Goal: Information Seeking & Learning: Learn about a topic

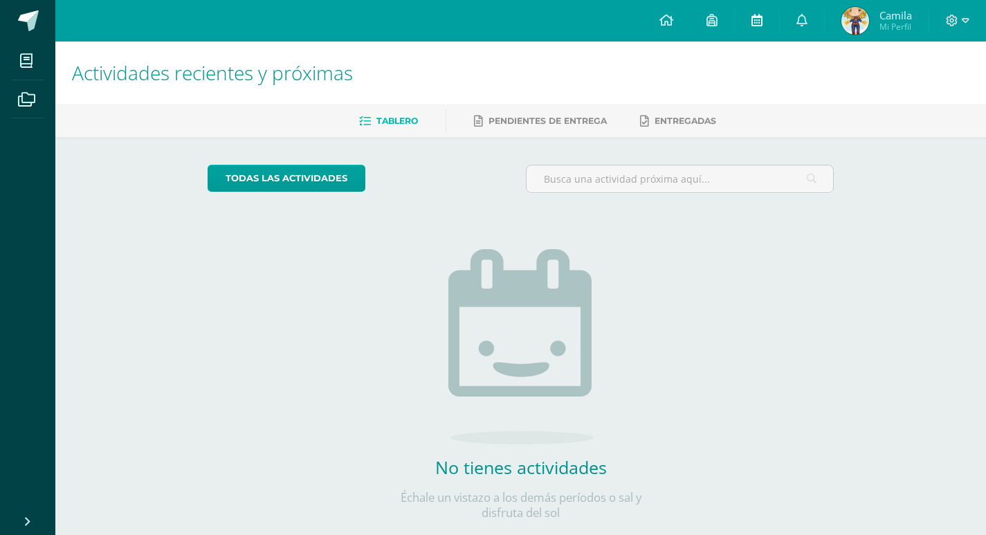
click at [756, 16] on icon at bounding box center [757, 20] width 11 height 12
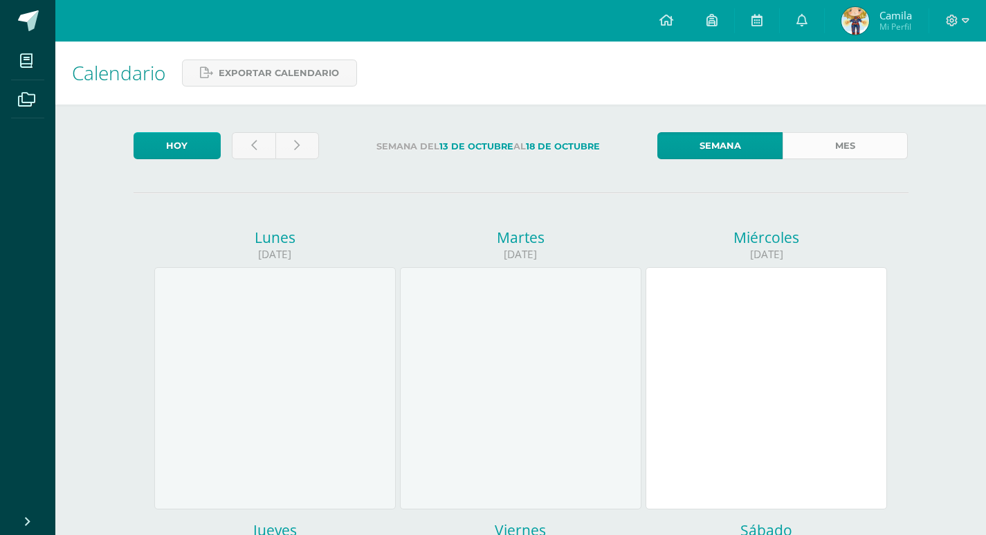
click at [844, 154] on link "Mes" at bounding box center [845, 145] width 125 height 27
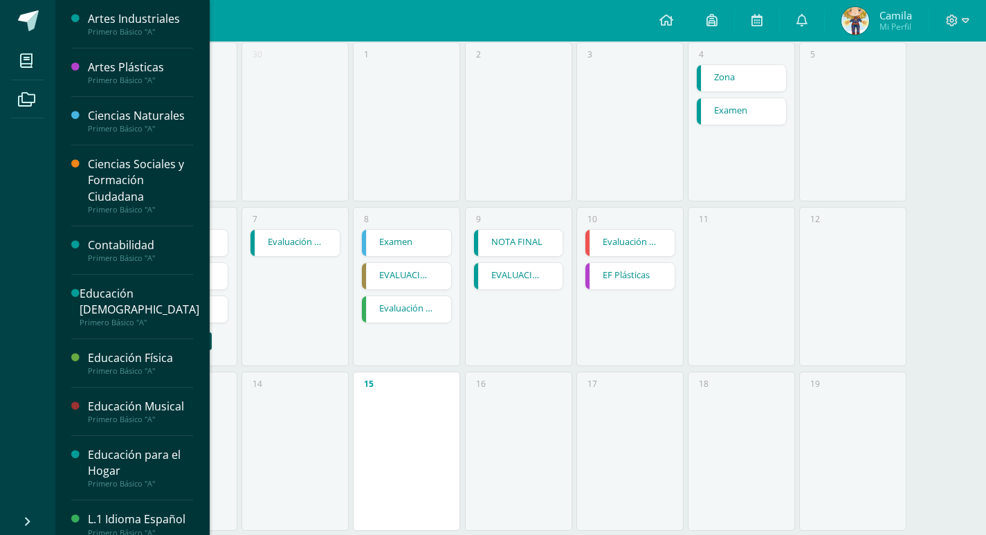
click at [144, 244] on div "Contabilidad" at bounding box center [140, 245] width 105 height 16
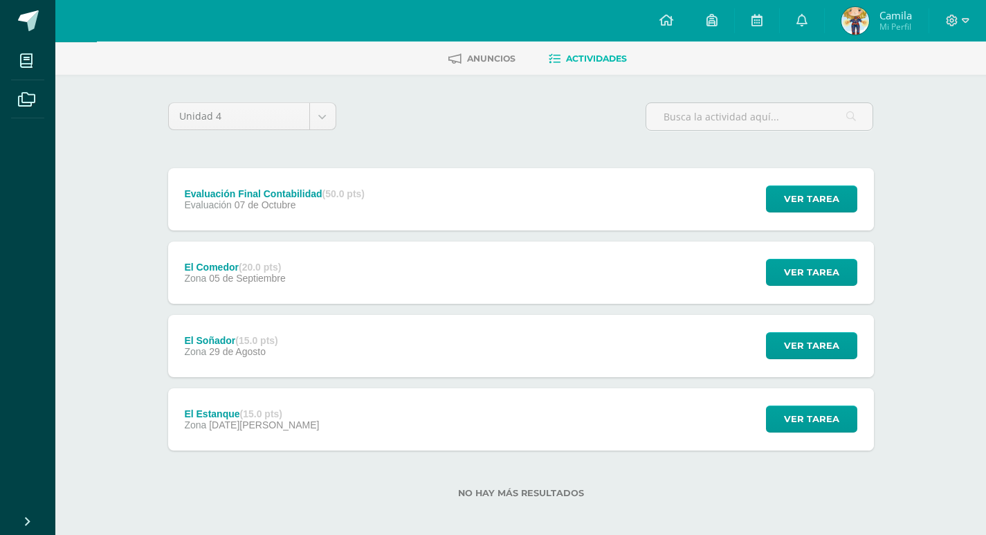
scroll to position [70, 0]
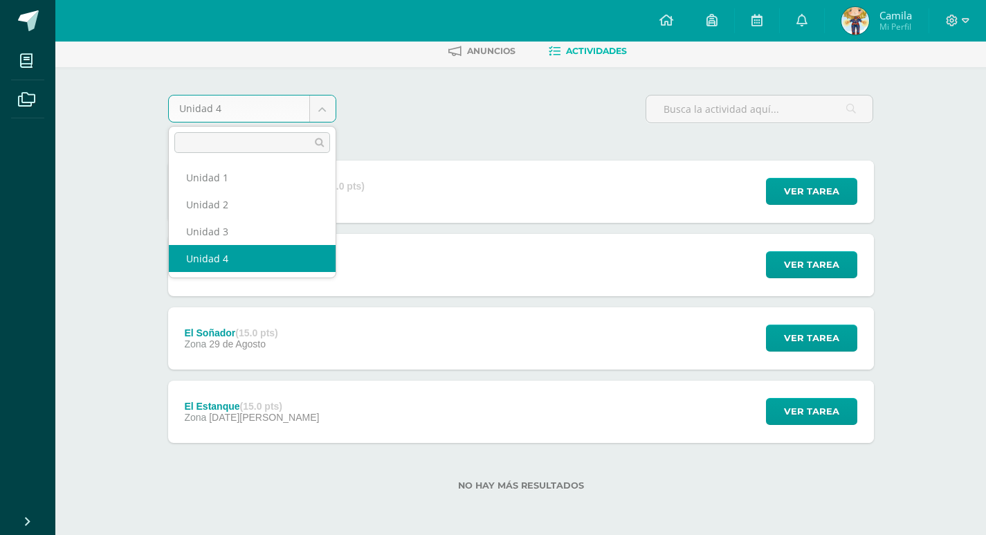
click at [318, 119] on body "Mis cursos Archivos Cerrar panel Artes Industriales Primero Básico "A" Artes Pl…" at bounding box center [493, 232] width 986 height 605
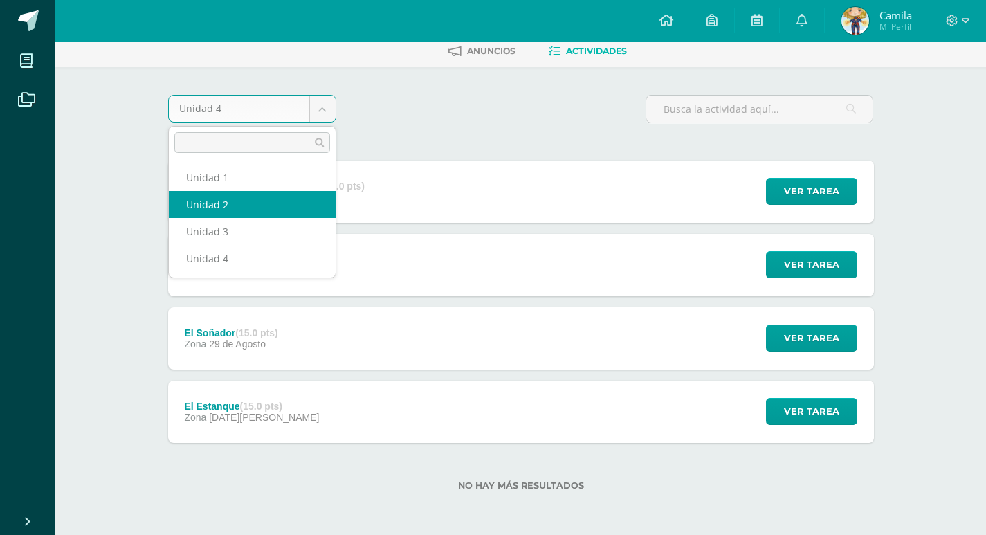
select select "Unidad 2"
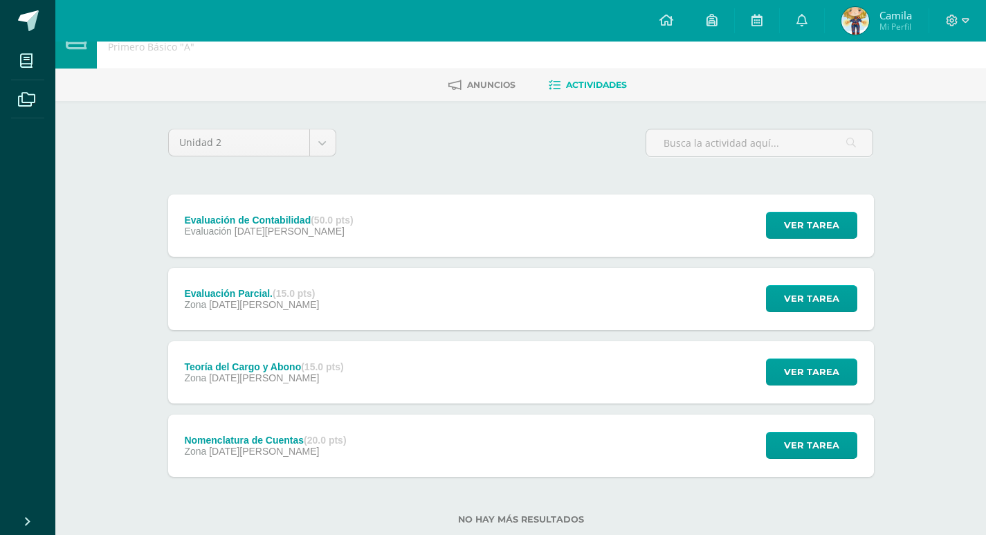
scroll to position [70, 0]
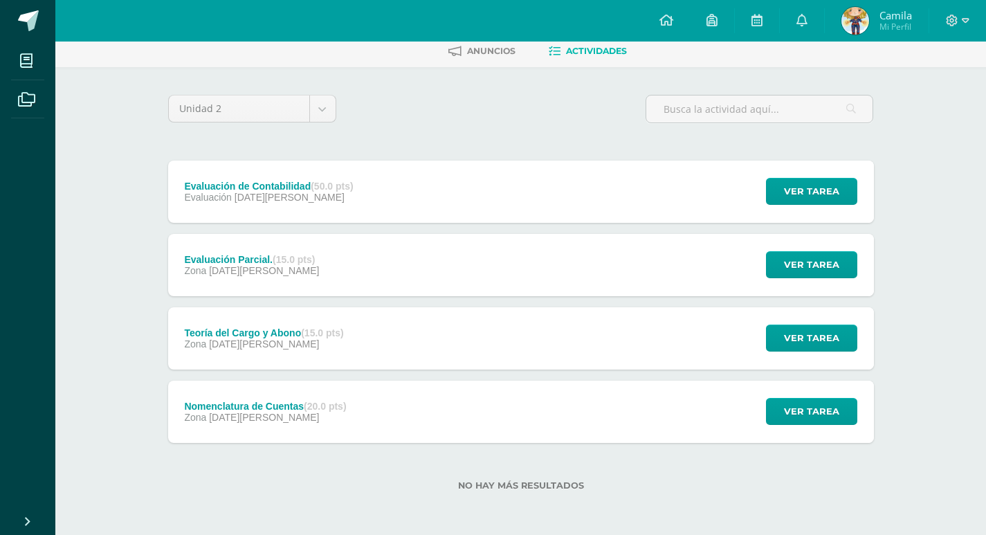
click at [314, 353] on div "Teoría del Cargo y Abono (15.0 pts) Zona 02 de Mayo" at bounding box center [264, 338] width 192 height 62
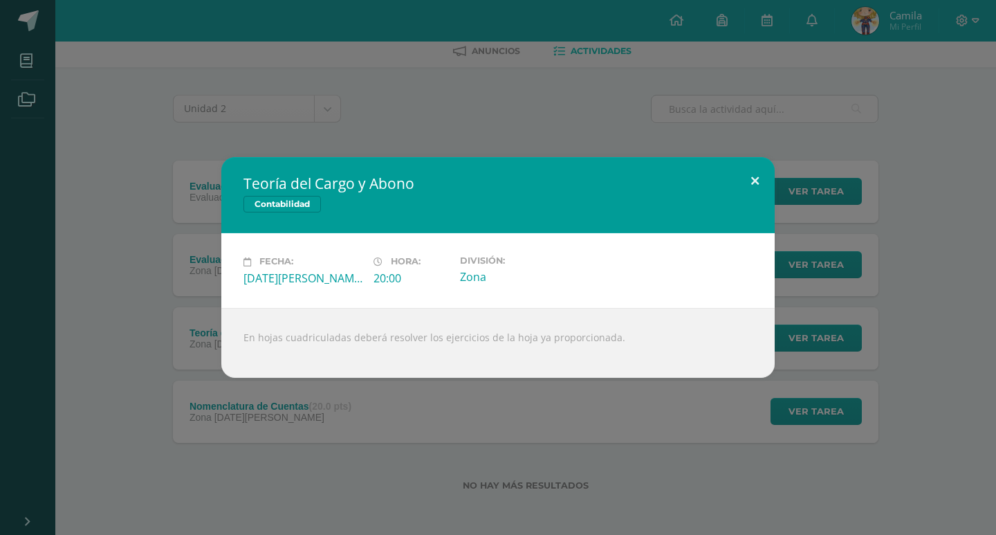
click at [747, 183] on button at bounding box center [755, 180] width 39 height 47
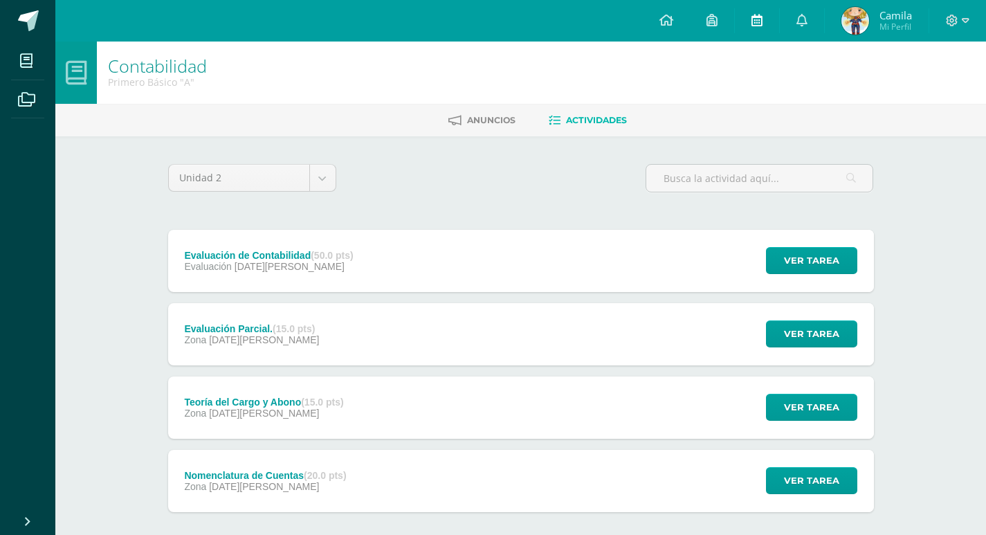
scroll to position [0, 0]
click at [764, 17] on link at bounding box center [757, 21] width 44 height 42
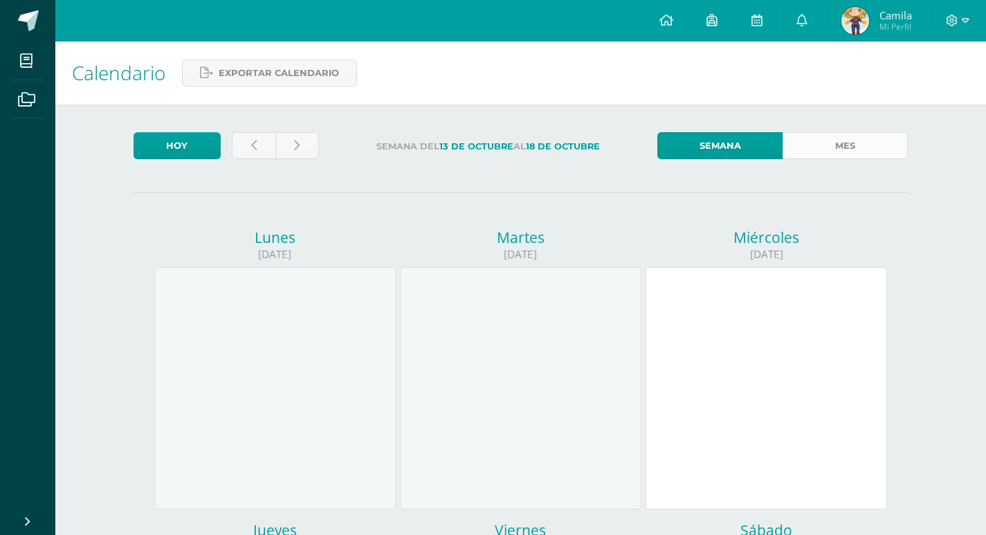
click at [891, 138] on link "Mes" at bounding box center [845, 145] width 125 height 27
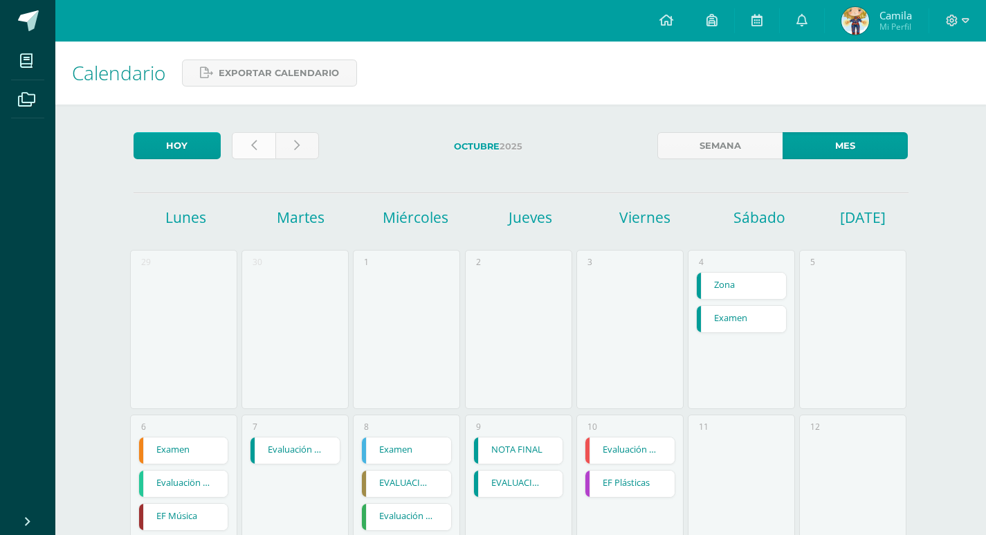
click at [248, 143] on link at bounding box center [254, 145] width 44 height 27
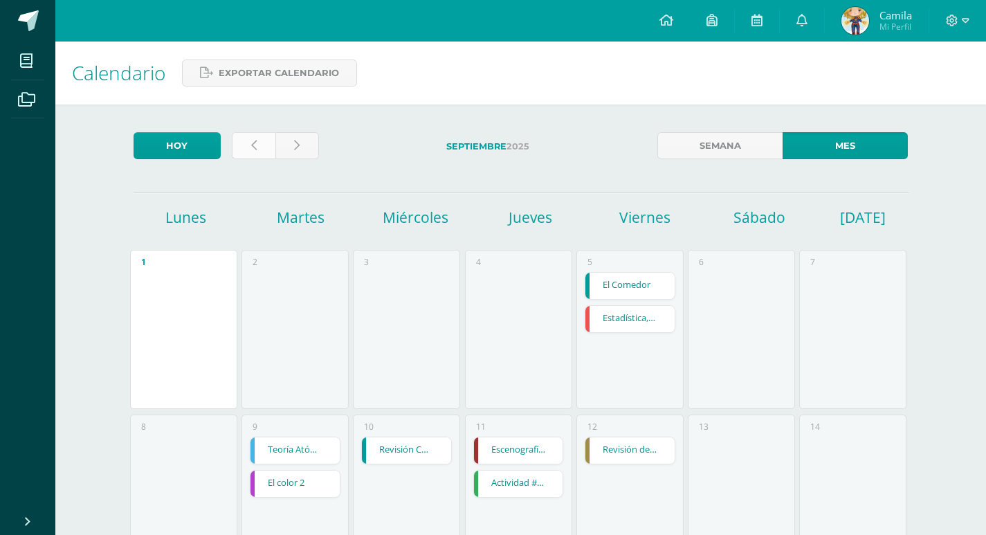
click at [251, 144] on icon at bounding box center [254, 146] width 6 height 12
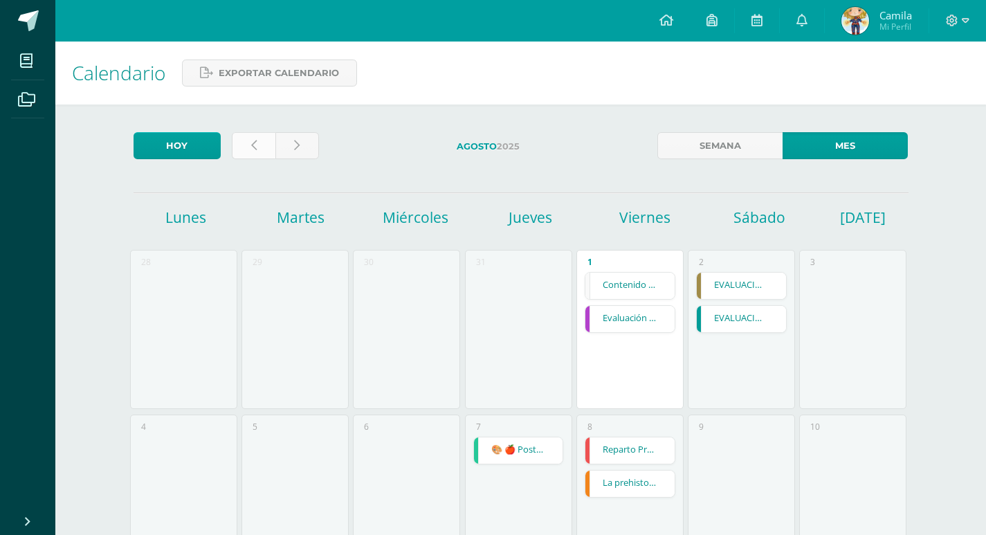
click at [261, 151] on link at bounding box center [254, 145] width 44 height 27
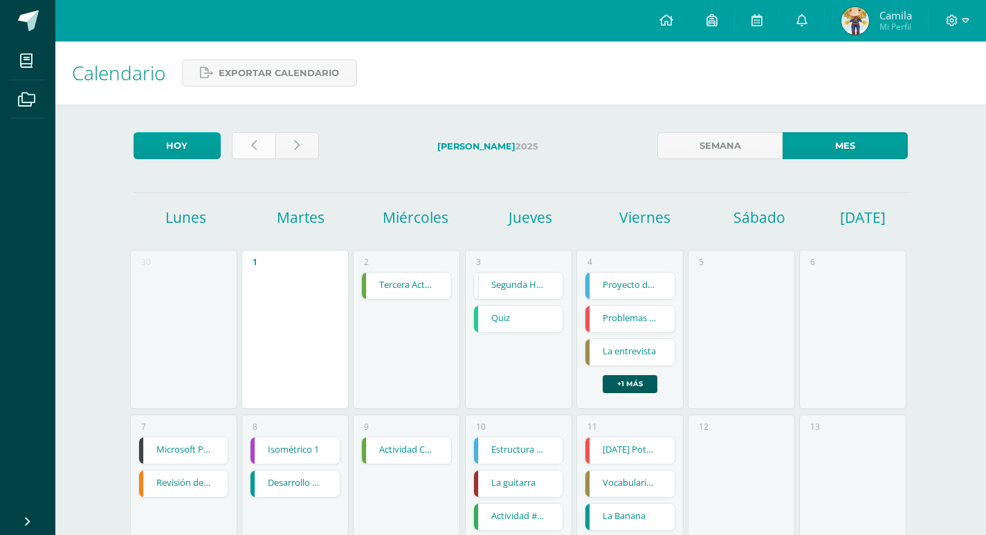
click at [256, 149] on link at bounding box center [254, 145] width 44 height 27
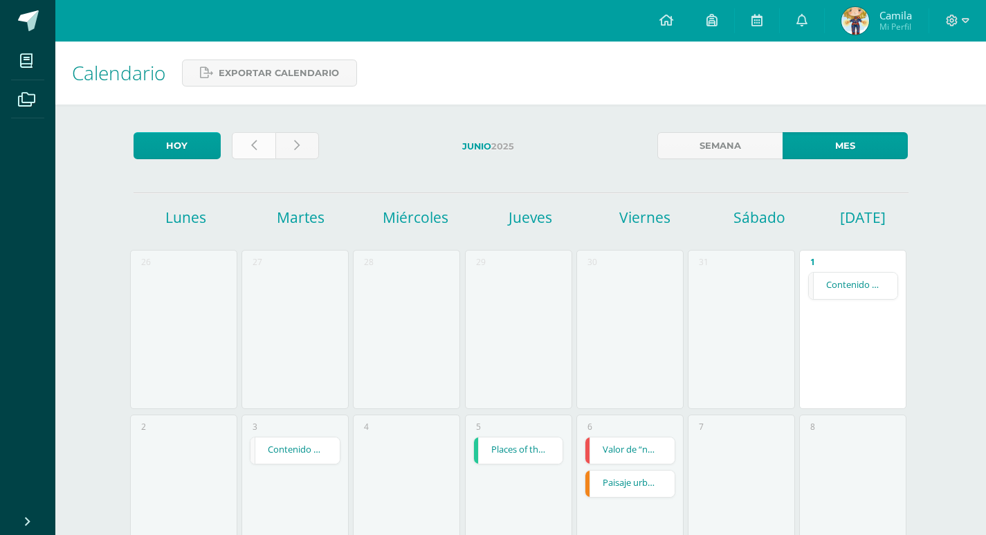
click at [242, 144] on link at bounding box center [254, 145] width 44 height 27
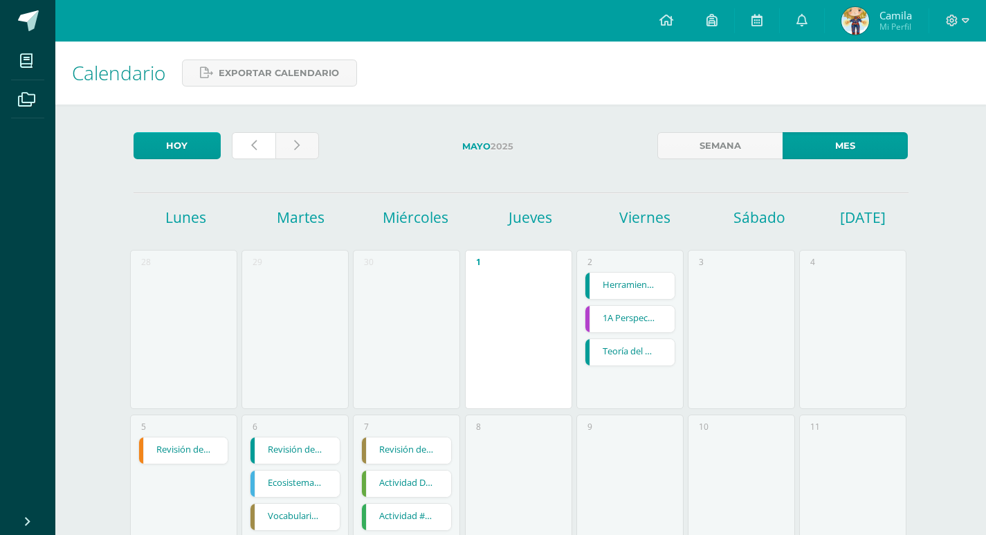
click at [242, 144] on link at bounding box center [254, 145] width 44 height 27
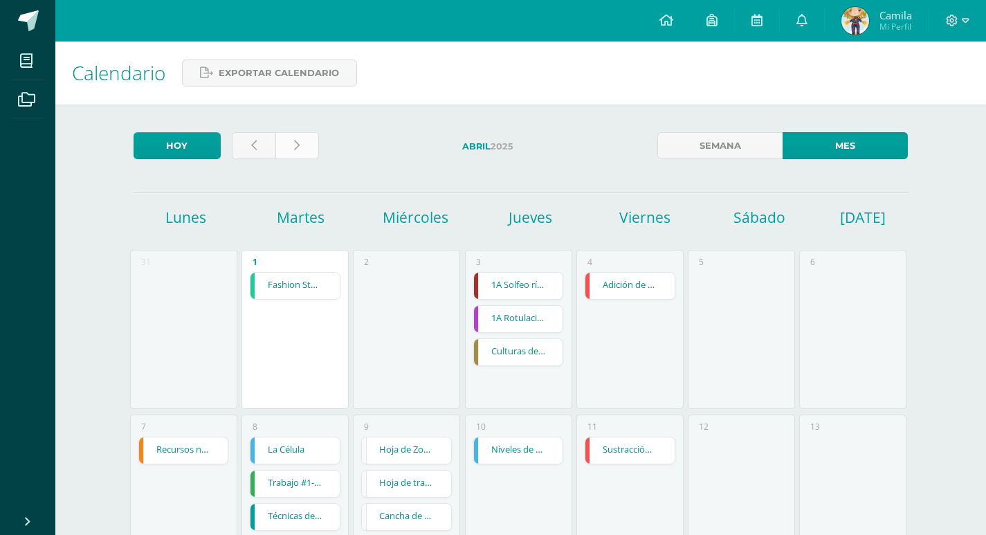
click at [294, 147] on icon at bounding box center [297, 146] width 6 height 12
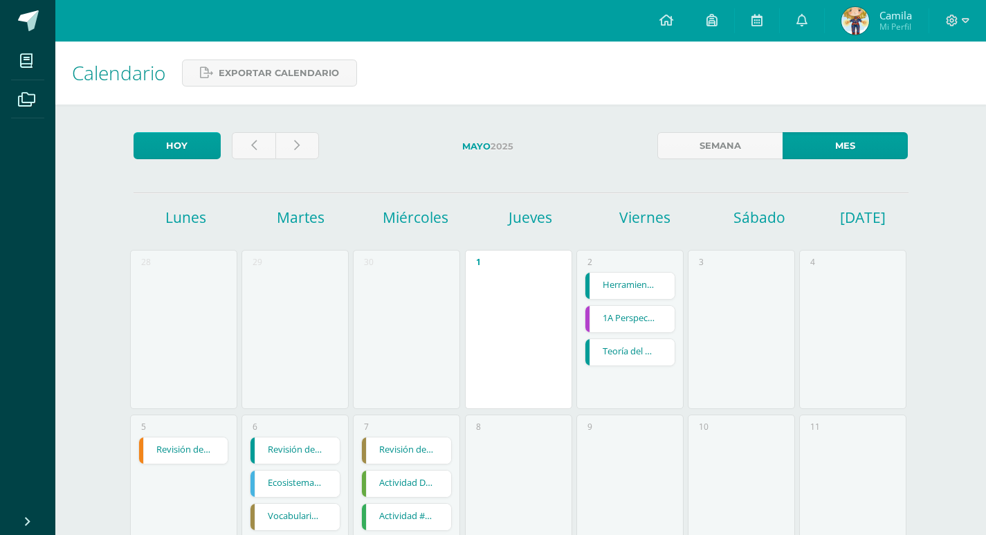
click at [634, 350] on link "Teoría del Cargo y Abono" at bounding box center [629, 352] width 89 height 26
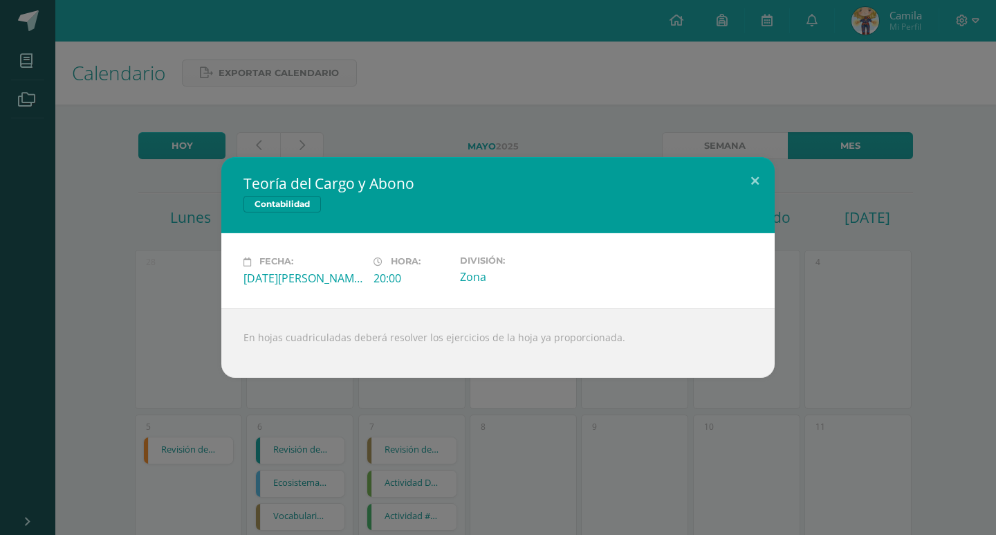
click at [913, 383] on div "Teoría del Cargo y Abono Contabilidad Fecha: Viernes 02 de Mayo Hora: 20:00 Div…" at bounding box center [498, 267] width 996 height 535
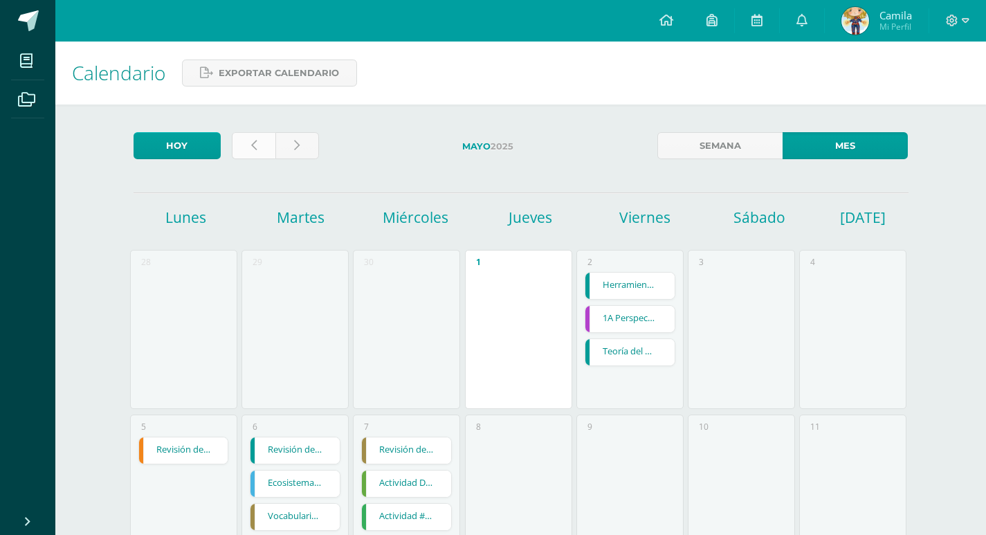
click at [240, 146] on link at bounding box center [254, 145] width 44 height 27
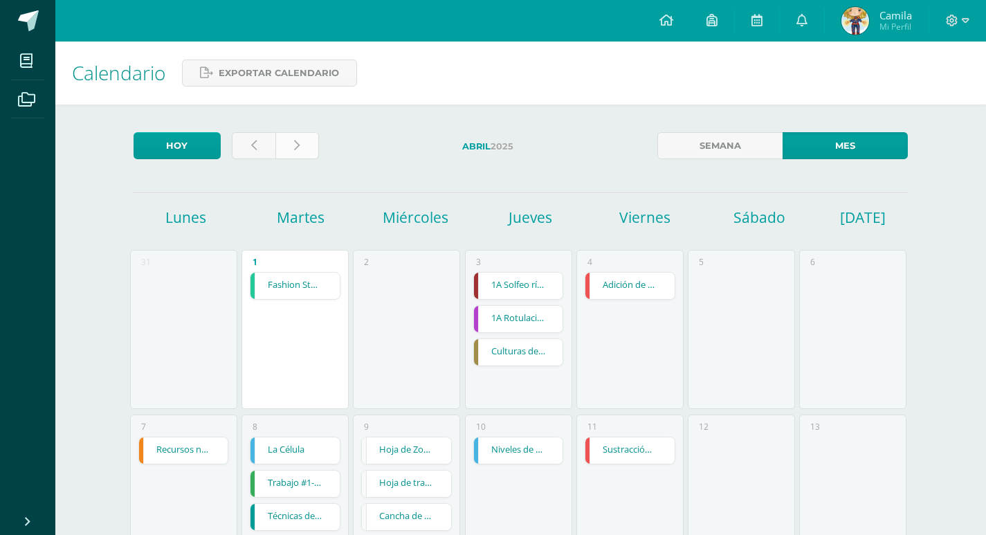
click at [315, 144] on link at bounding box center [297, 145] width 44 height 27
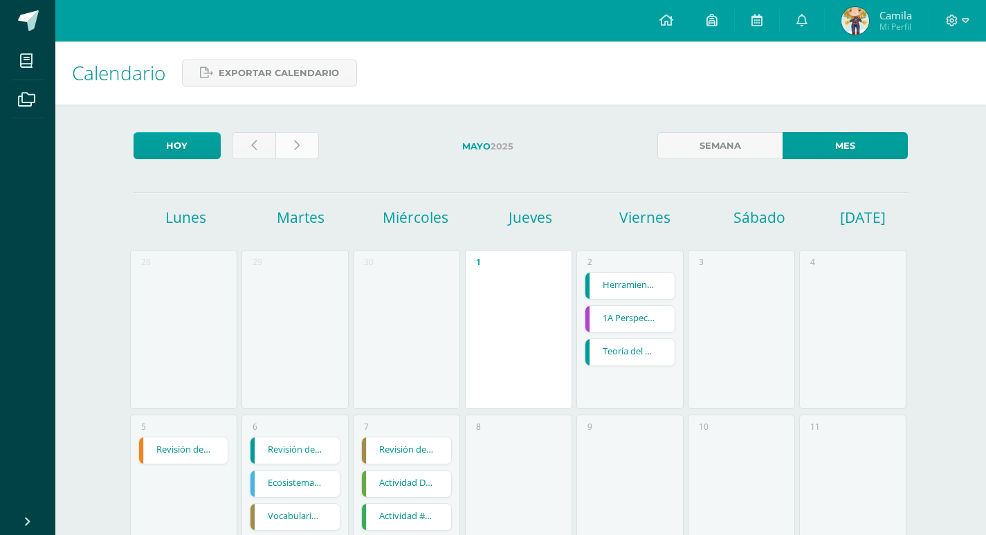
click at [312, 144] on link at bounding box center [297, 145] width 44 height 27
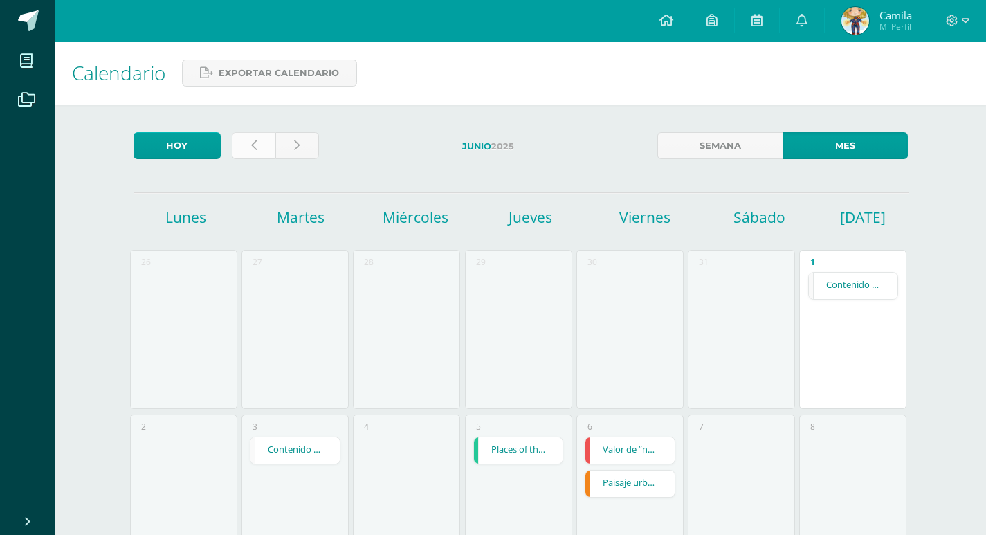
click at [264, 146] on link at bounding box center [254, 145] width 44 height 27
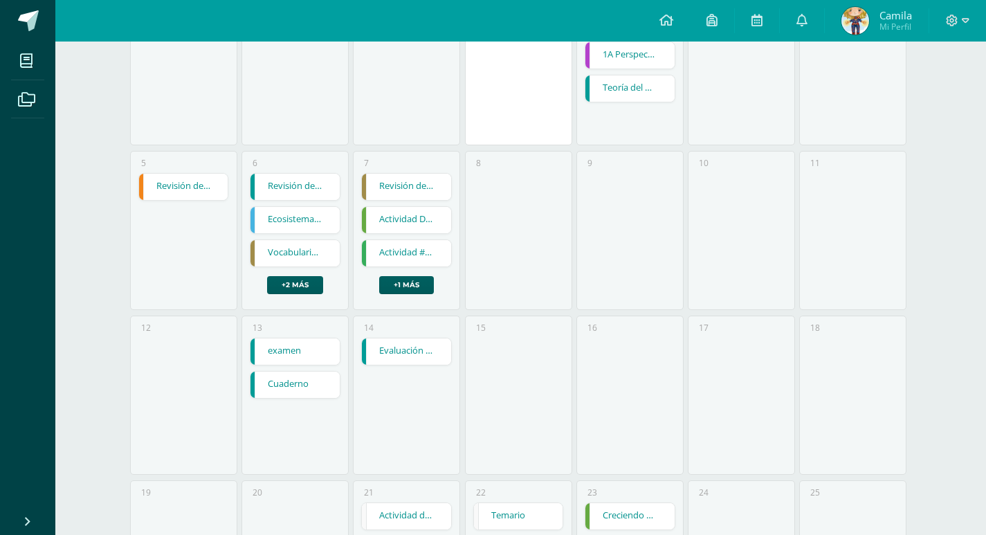
scroll to position [346, 0]
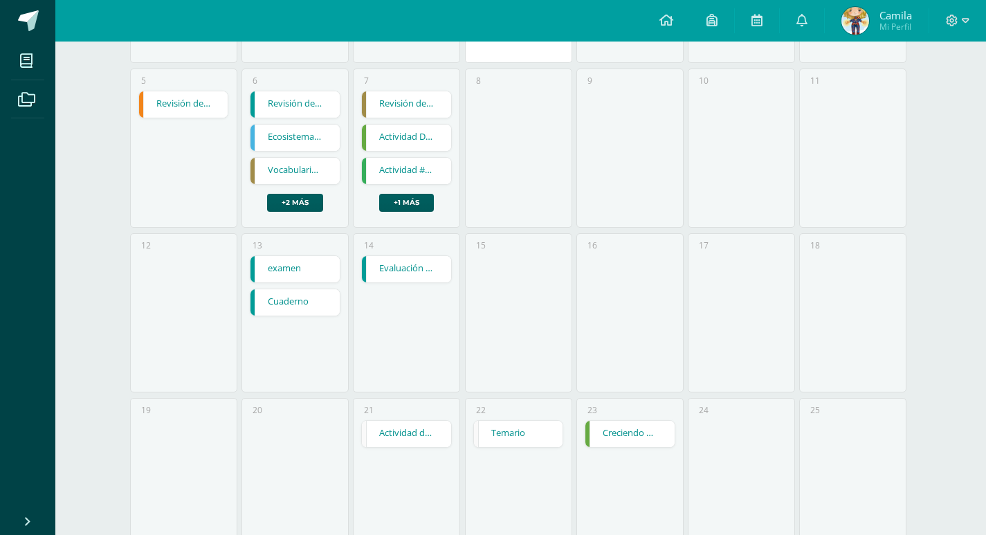
click at [399, 192] on div "Revisión de cuaderno Revisión de cuaderno L.2 Idioma Maya Kaqchikel Cargando co…" at bounding box center [406, 151] width 91 height 121
click at [399, 205] on link "+1 más" at bounding box center [406, 203] width 55 height 18
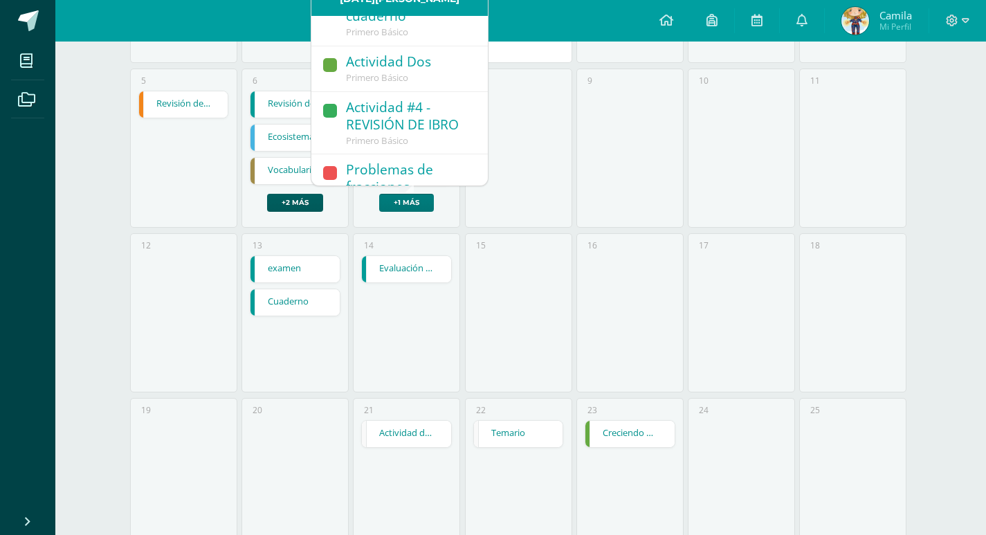
scroll to position [64, 0]
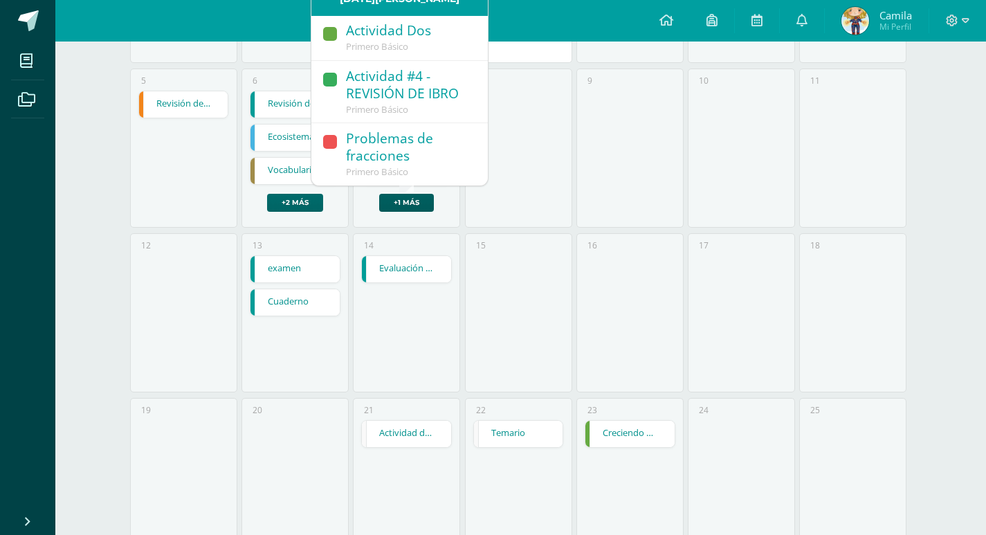
click at [298, 194] on link "+2 más" at bounding box center [295, 203] width 56 height 18
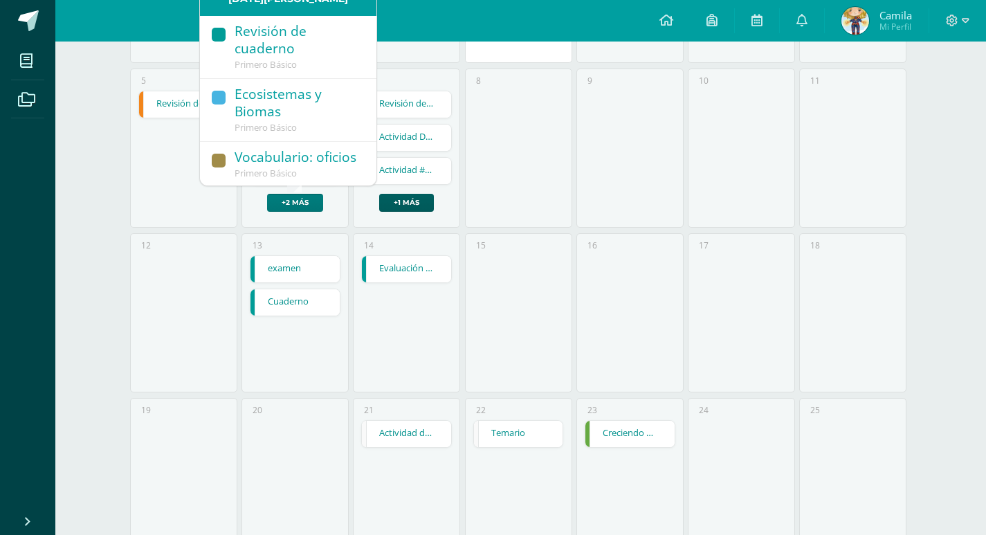
scroll to position [144, 0]
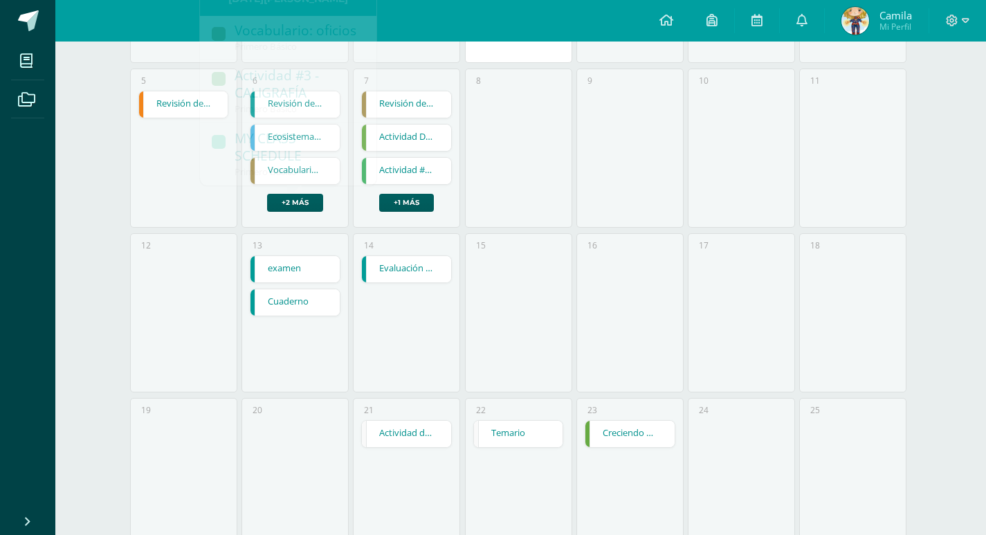
click at [365, 361] on div "14 Evaluación Parcial. Evaluación Parcial. Contabilidad Cargando contenido" at bounding box center [406, 312] width 107 height 159
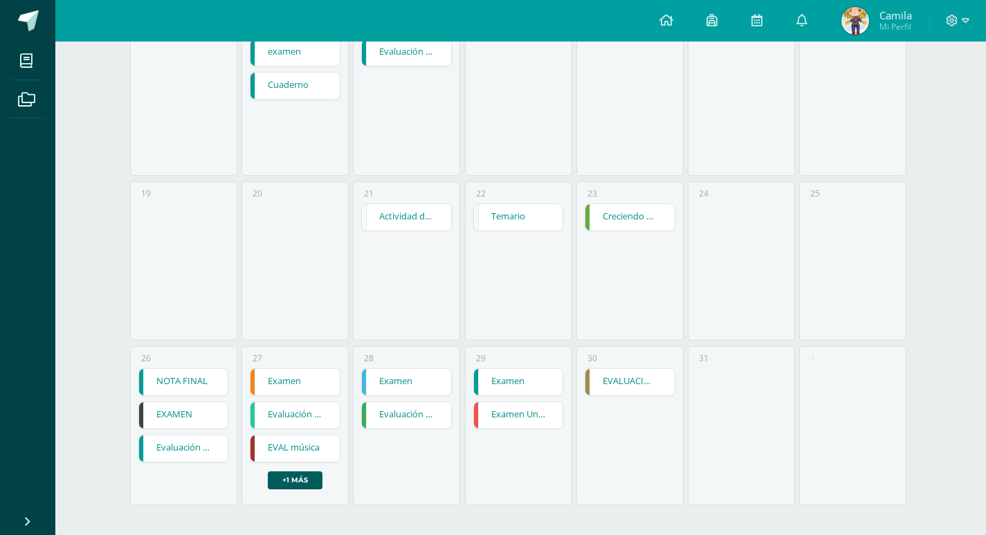
scroll to position [566, 0]
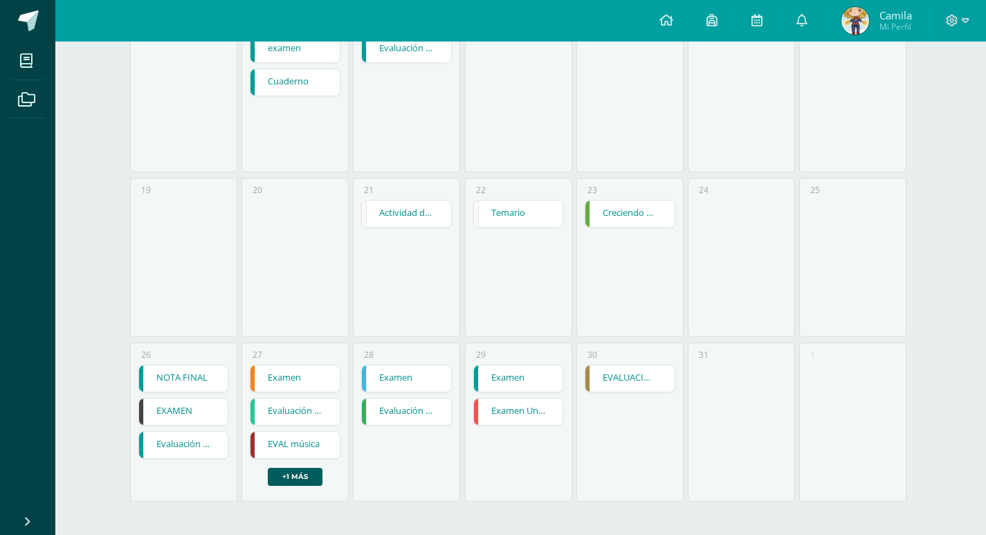
click at [438, 210] on link "Actividad de caligrafía" at bounding box center [406, 214] width 89 height 26
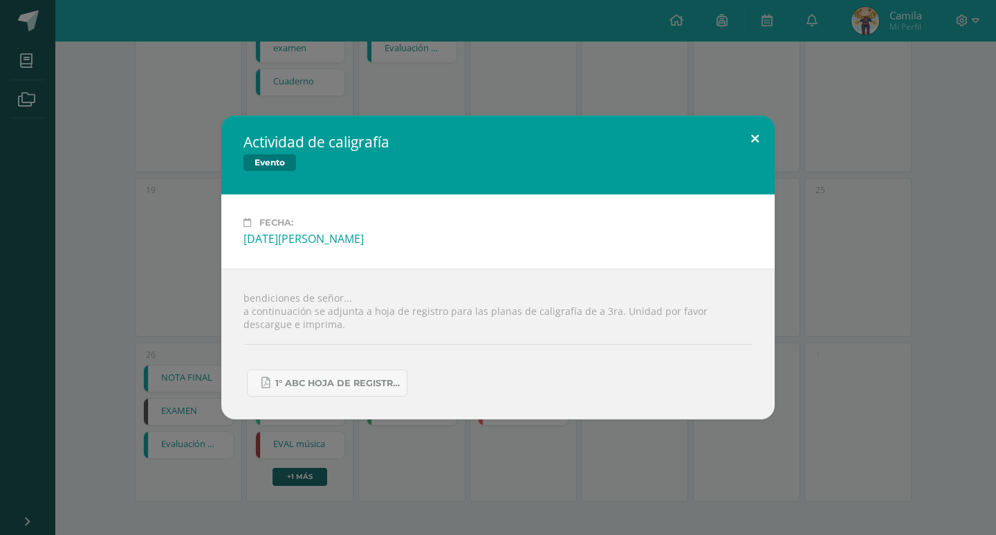
click at [769, 138] on button at bounding box center [755, 139] width 39 height 47
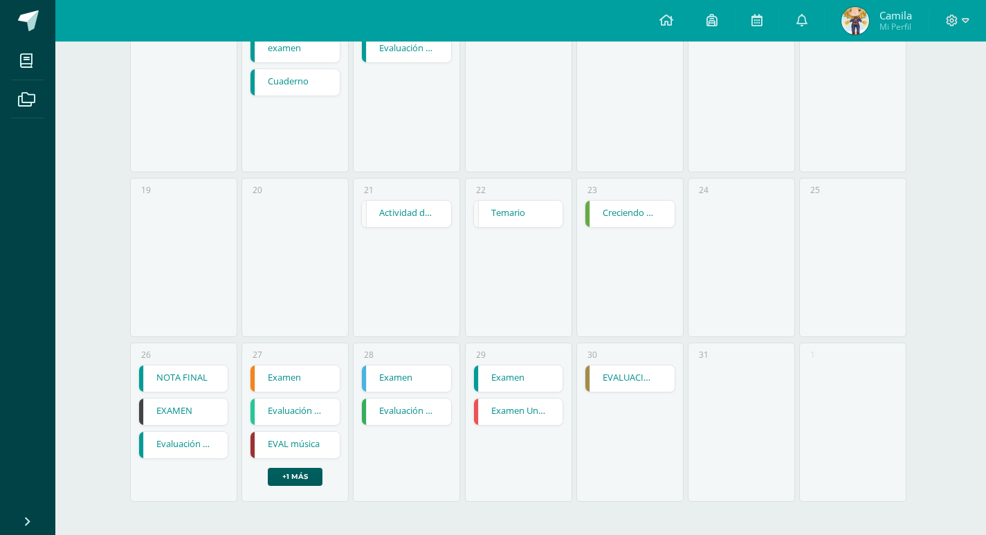
click at [551, 219] on link "Temario" at bounding box center [518, 214] width 89 height 26
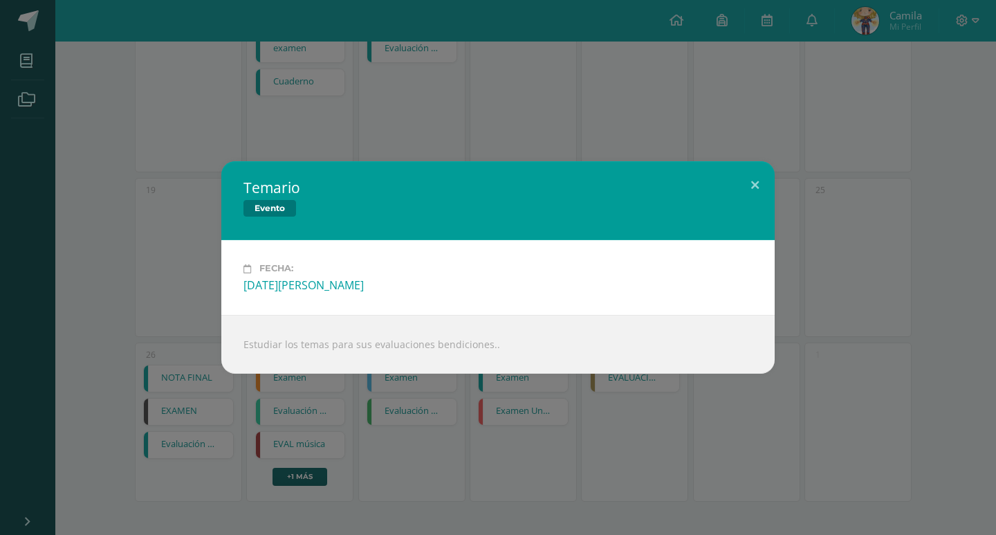
click at [734, 182] on div "Temario Evento" at bounding box center [498, 200] width 554 height 79
click at [759, 181] on button at bounding box center [755, 184] width 39 height 47
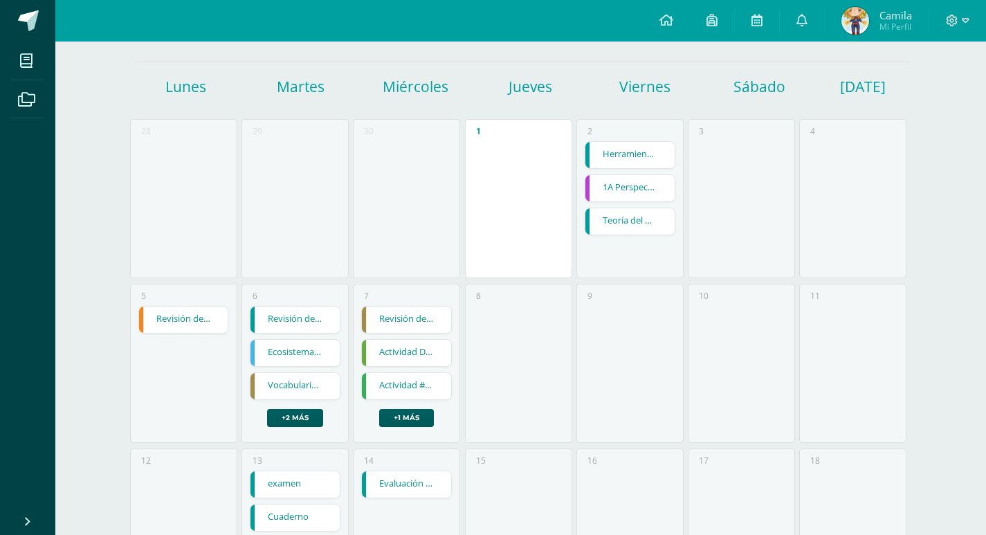
scroll to position [0, 0]
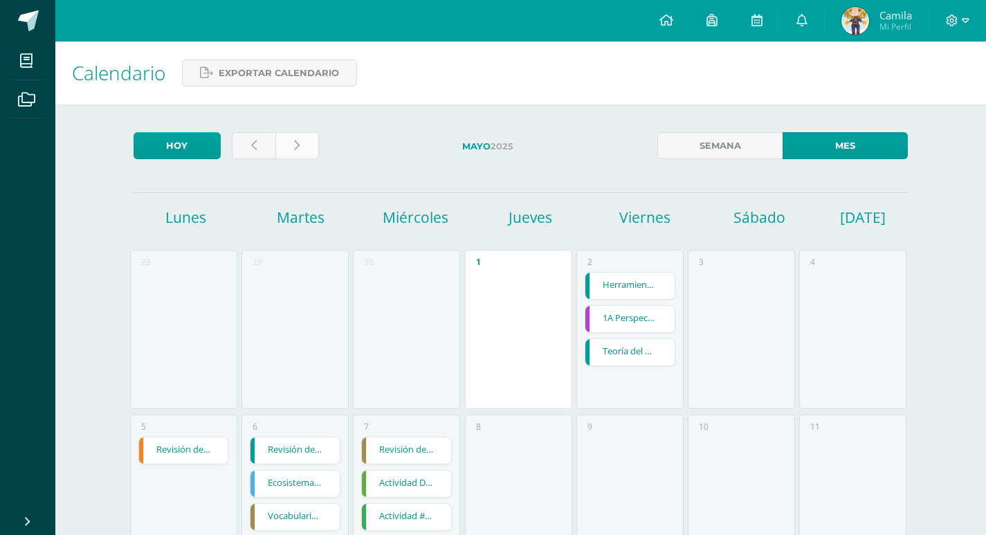
click at [286, 148] on link at bounding box center [297, 145] width 44 height 27
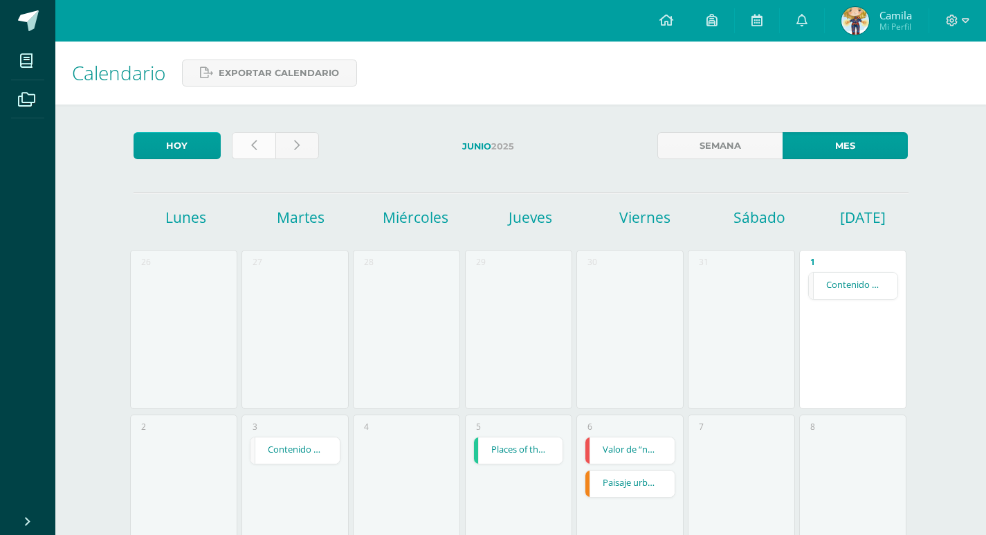
click at [240, 150] on link at bounding box center [254, 145] width 44 height 27
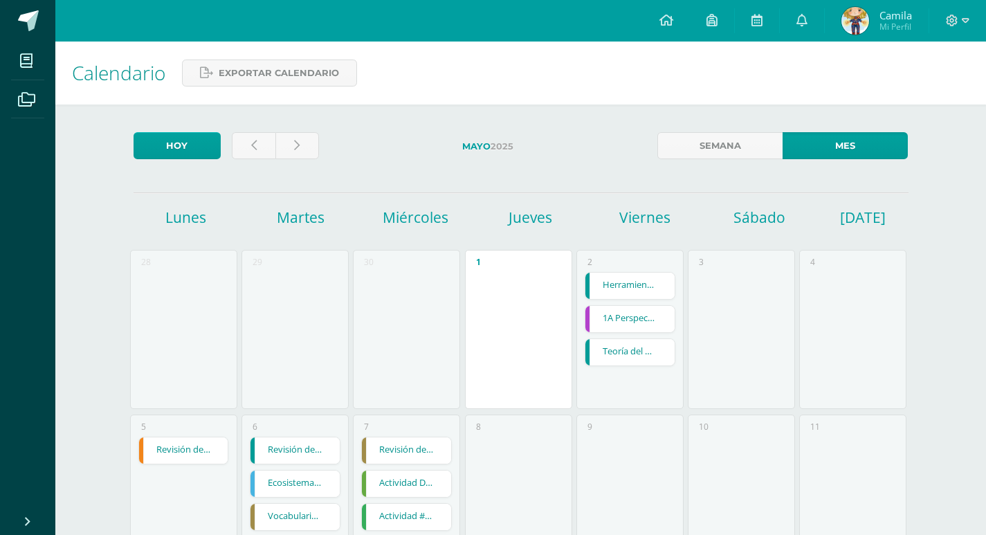
click at [630, 354] on link "Teoría del Cargo y Abono" at bounding box center [629, 352] width 89 height 26
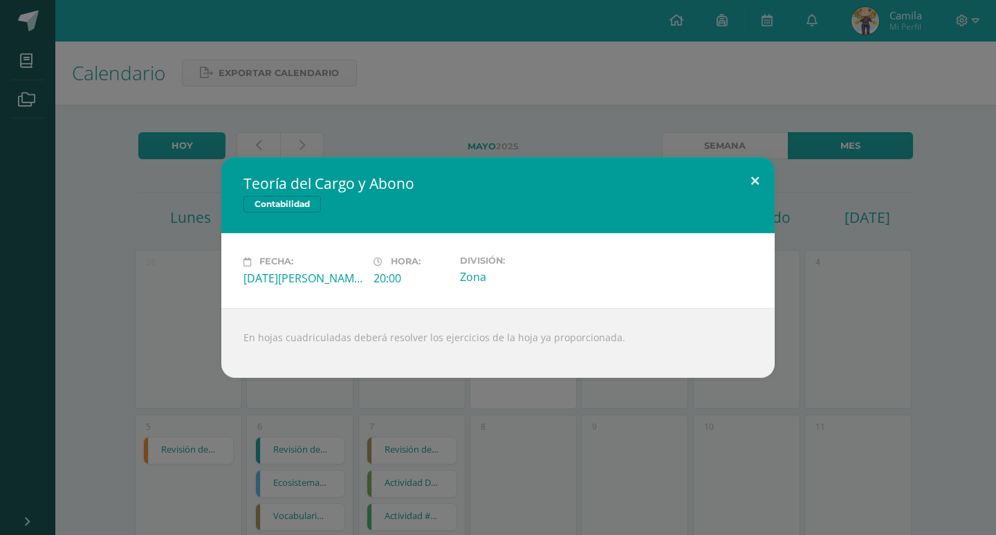
click at [739, 160] on button at bounding box center [755, 180] width 39 height 47
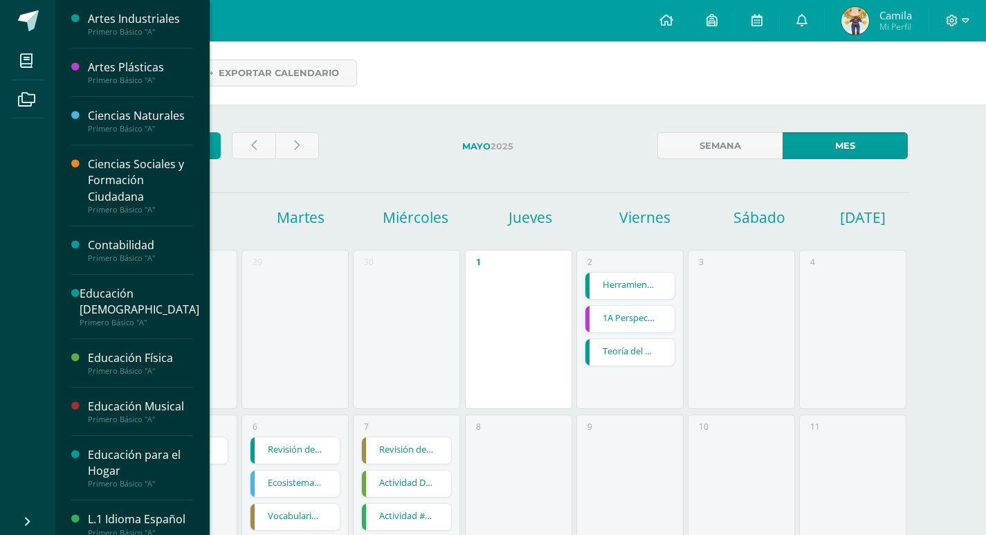
click at [124, 253] on div "Primero Básico "A"" at bounding box center [140, 258] width 105 height 10
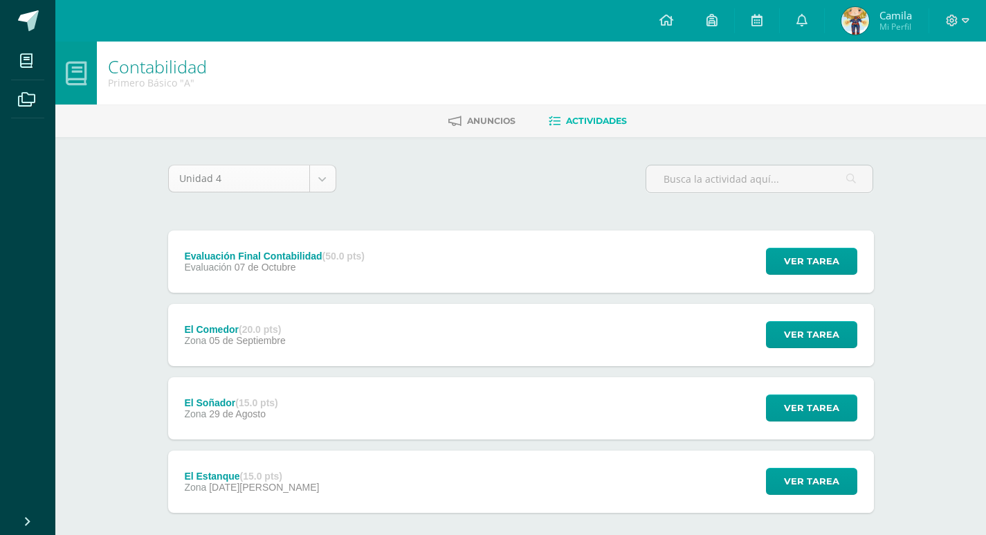
click at [327, 181] on body "Mis cursos Archivos Cerrar panel Artes Industriales Primero Básico "A" Artes Pl…" at bounding box center [493, 302] width 986 height 605
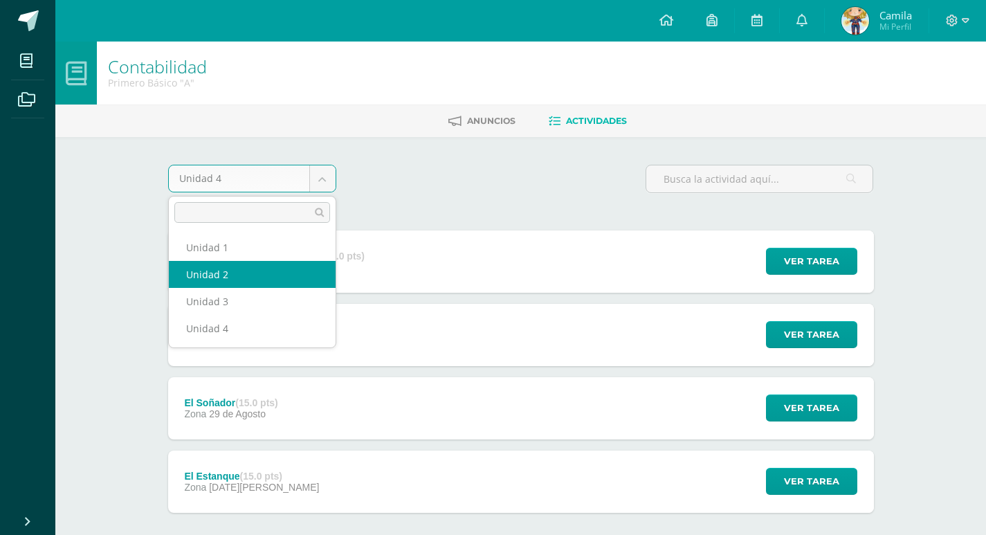
select select "Unidad 2"
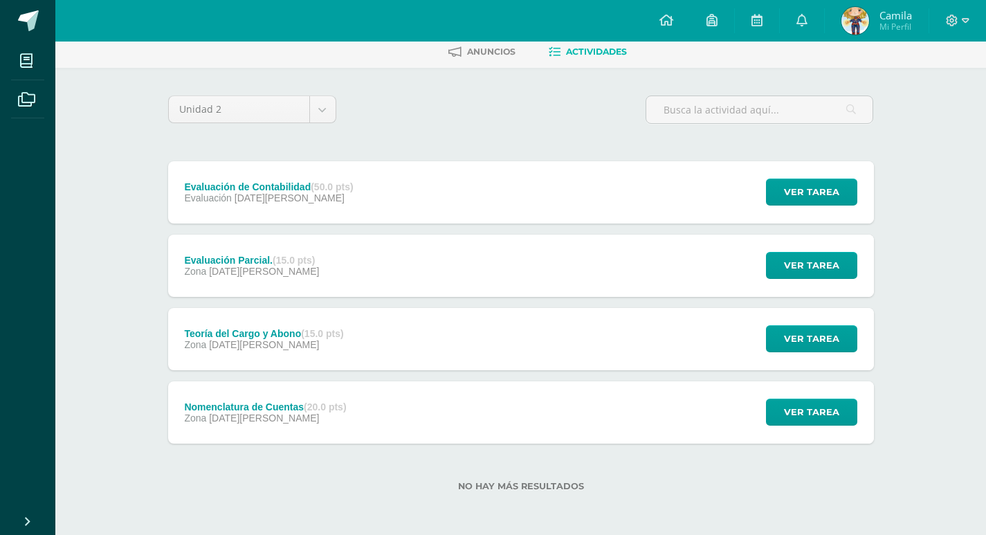
scroll to position [70, 0]
click at [239, 352] on div "Teoría del Cargo y Abono (15.0 pts) Zona 02 de Mayo" at bounding box center [264, 338] width 192 height 62
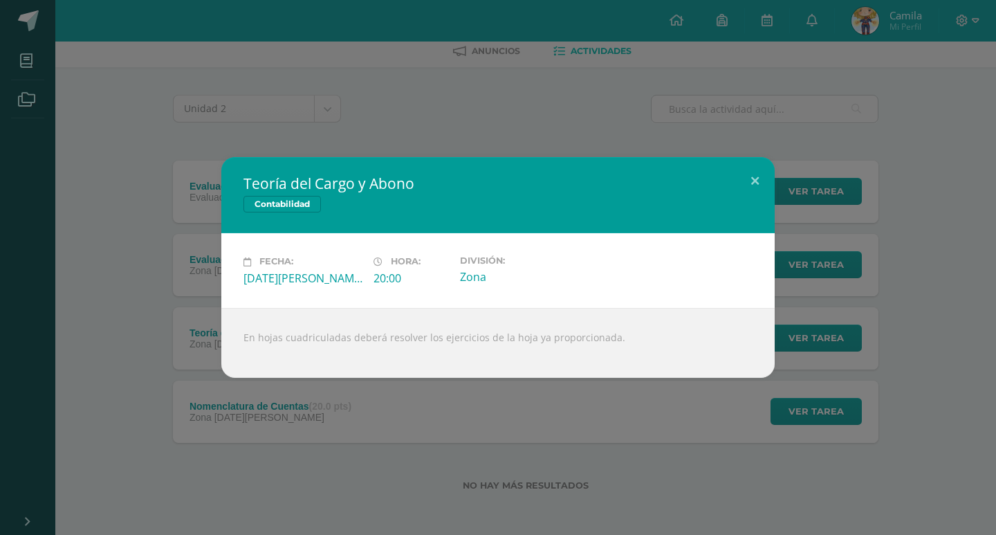
click at [230, 408] on div "Teoría del Cargo y Abono Contabilidad Fecha: Viernes 02 de Mayo Hora: 20:00 Div…" at bounding box center [498, 267] width 996 height 535
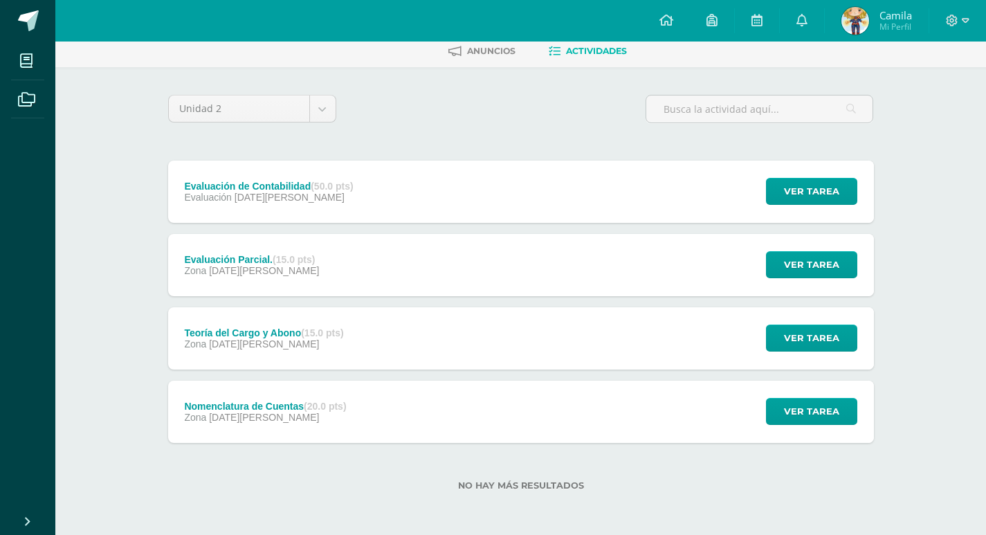
click at [285, 407] on div "Nomenclatura de Cuentas (20.0 pts)" at bounding box center [265, 406] width 162 height 11
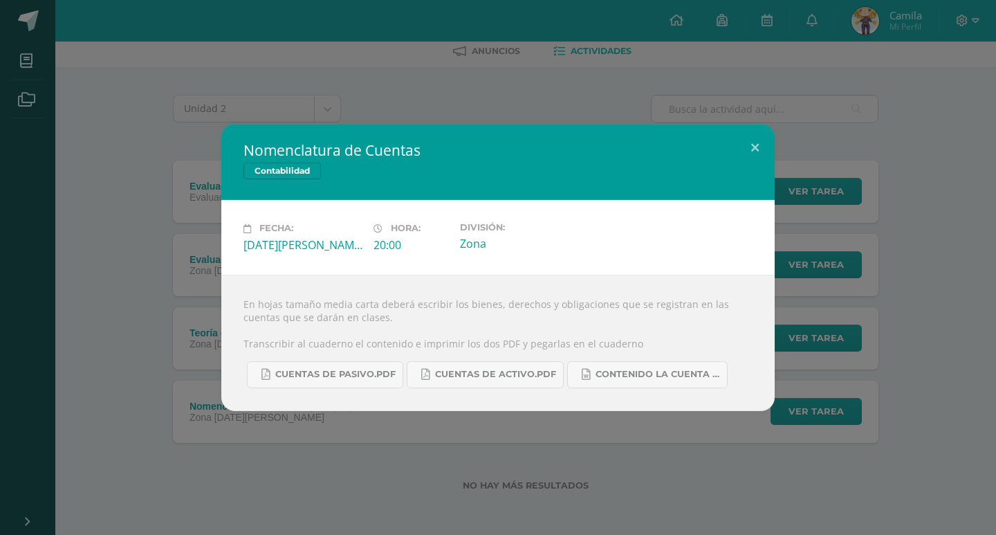
click at [515, 453] on div "Nomenclatura de Cuentas Contabilidad Fecha: Jueves 24 de Abril Hora: 20:00 Divi…" at bounding box center [498, 267] width 996 height 535
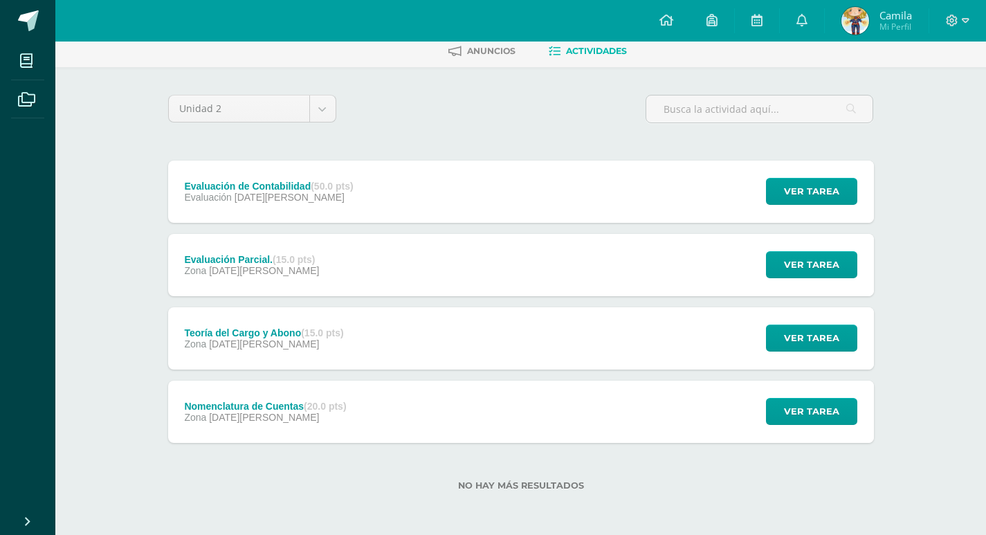
click at [291, 342] on div "Zona 02 de Mayo" at bounding box center [263, 343] width 159 height 11
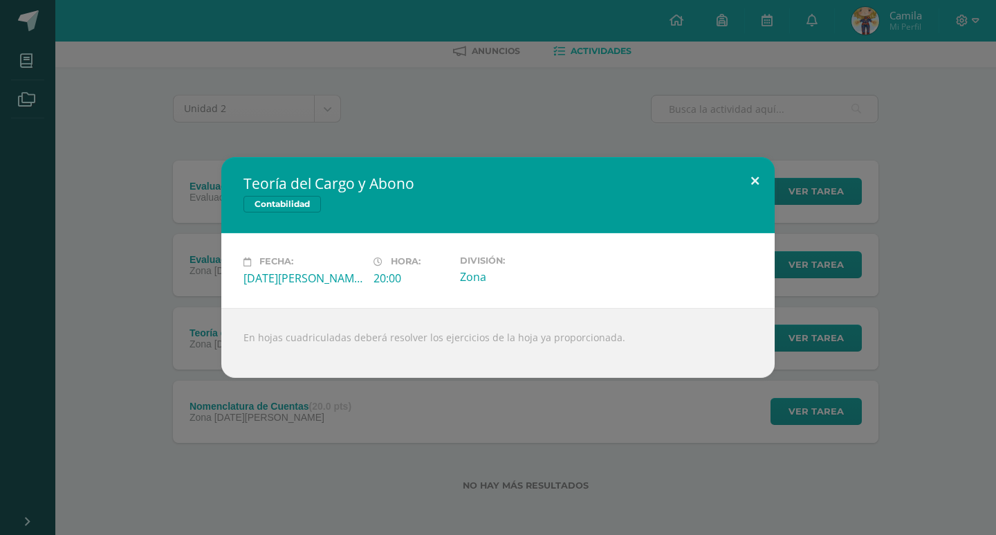
click at [749, 159] on button at bounding box center [755, 180] width 39 height 47
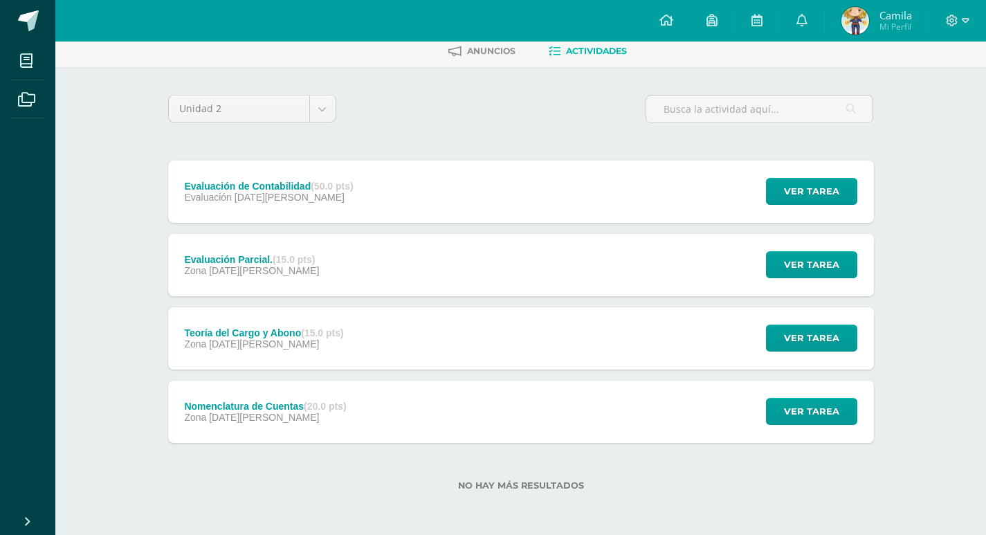
click at [266, 258] on div "Evaluación Parcial. (15.0 pts)" at bounding box center [251, 259] width 135 height 11
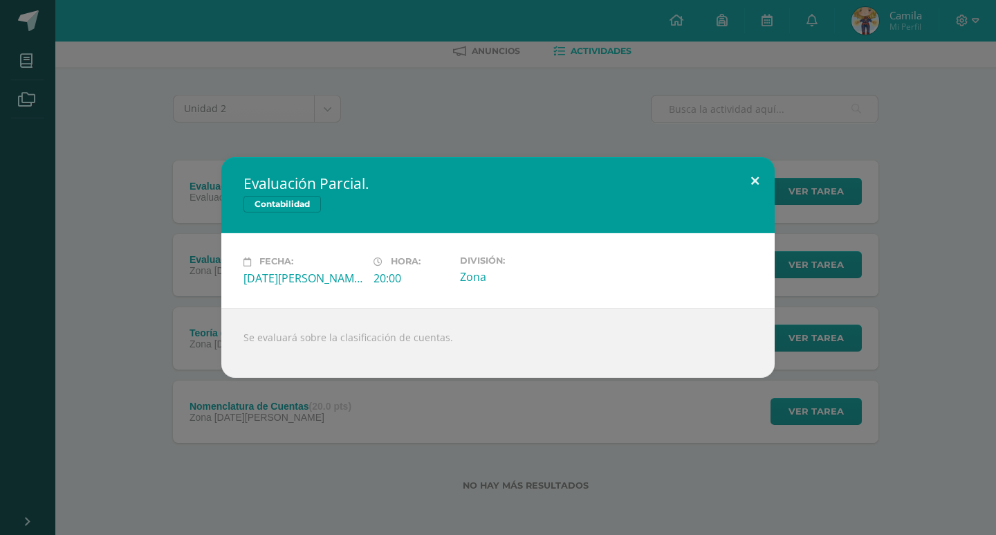
click at [771, 170] on button at bounding box center [755, 180] width 39 height 47
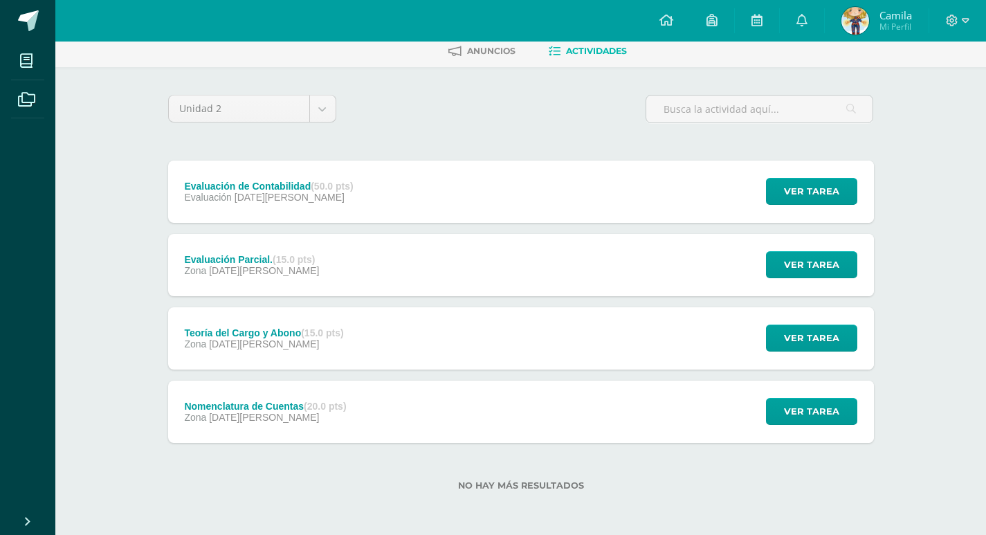
click at [862, 17] on img at bounding box center [855, 21] width 28 height 28
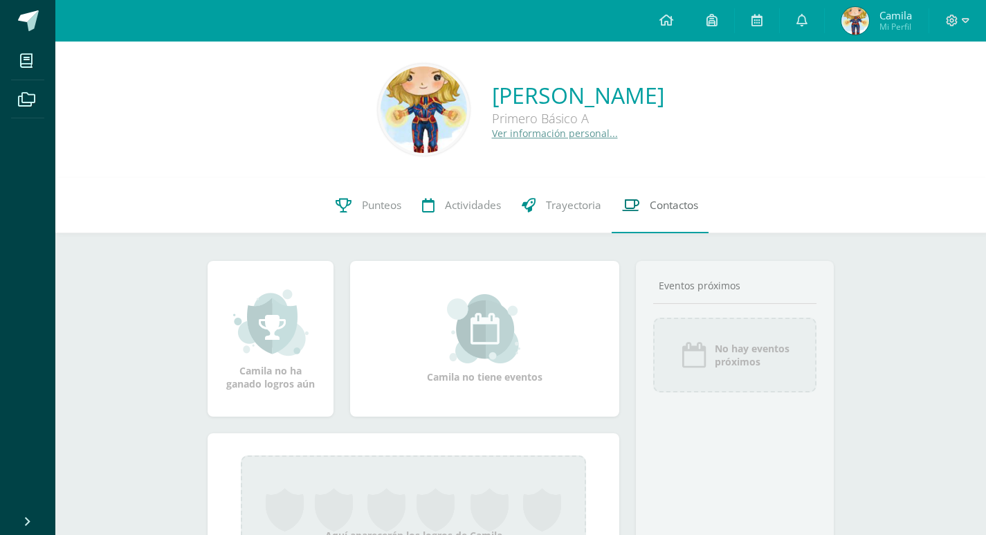
click at [713, 198] on div "0 Camila Cifuentes 2021164 Punteos Actividades Trayectoria Contactos" at bounding box center [520, 205] width 931 height 55
click at [709, 329] on div "No hay eventos próximos" at bounding box center [734, 355] width 163 height 75
click at [693, 281] on div "Eventos próximos" at bounding box center [734, 285] width 163 height 13
click at [891, 16] on span "Camila" at bounding box center [896, 15] width 33 height 14
click at [803, 18] on icon at bounding box center [801, 20] width 11 height 12
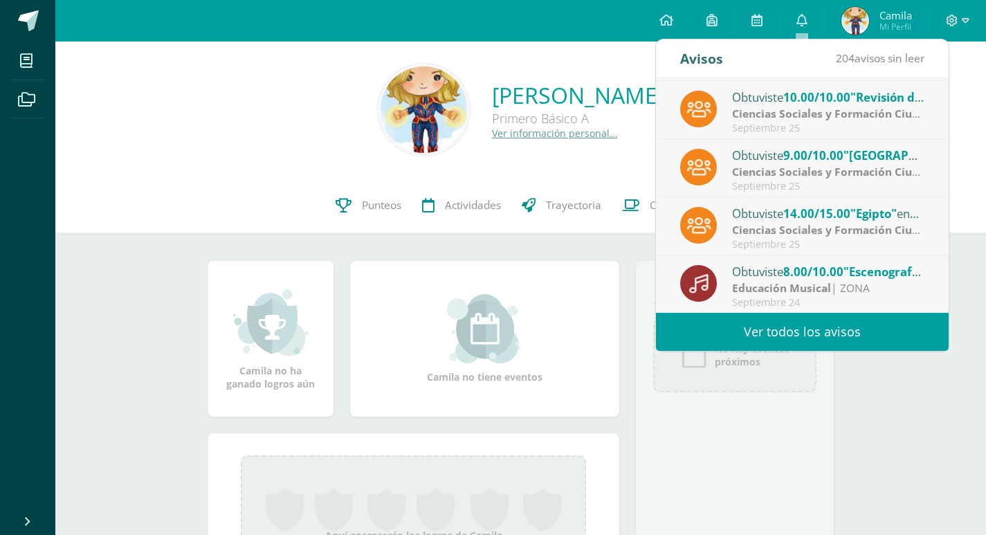
scroll to position [230, 0]
click at [768, 342] on link "Ver todos los avisos" at bounding box center [802, 332] width 293 height 38
